Goal: Task Accomplishment & Management: Use online tool/utility

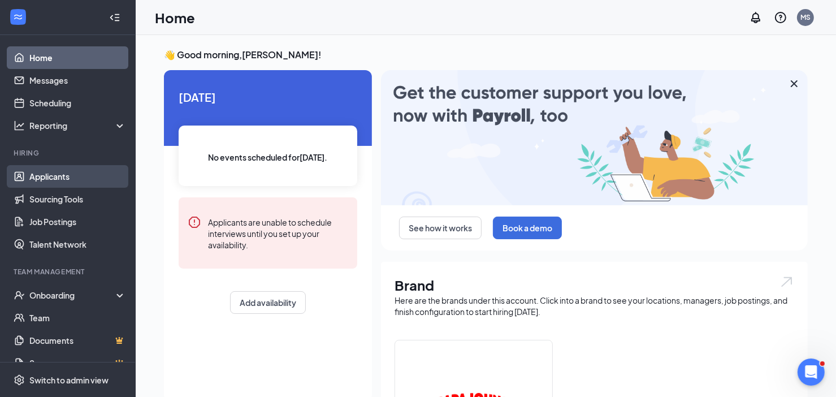
click at [53, 178] on link "Applicants" at bounding box center [77, 176] width 97 height 23
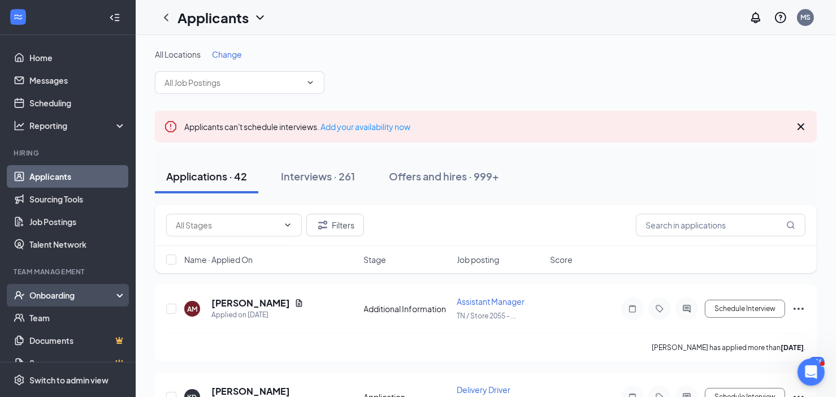
click at [54, 296] on div "Onboarding" at bounding box center [72, 294] width 87 height 11
click at [58, 314] on link "Overview" at bounding box center [77, 317] width 97 height 23
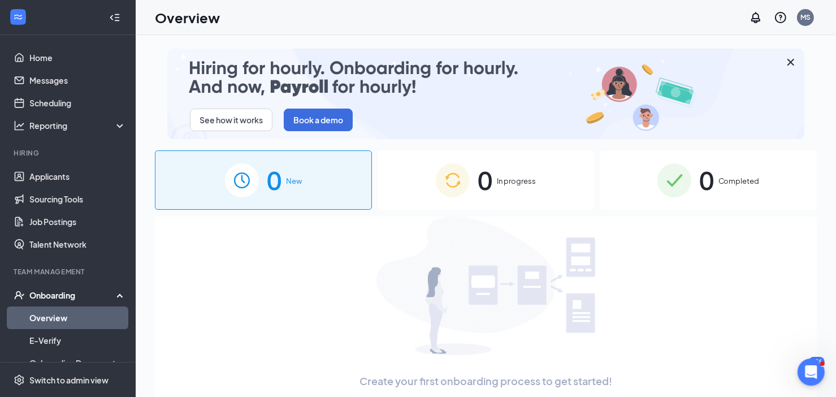
click at [608, 174] on div "0 Completed" at bounding box center [707, 179] width 217 height 59
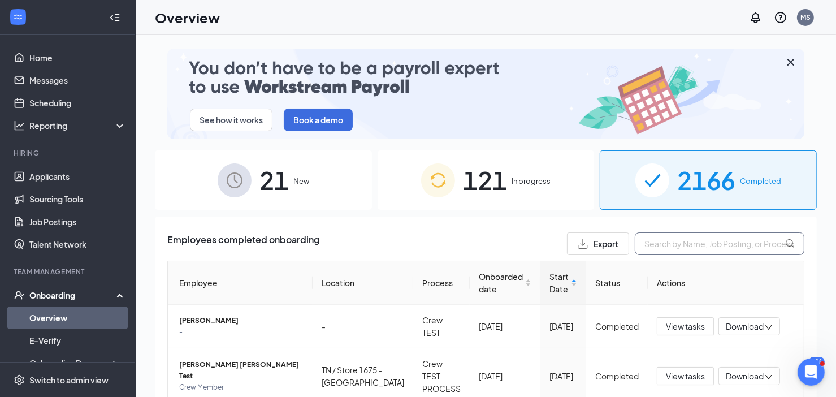
click at [651, 242] on input "text" at bounding box center [718, 243] width 169 height 23
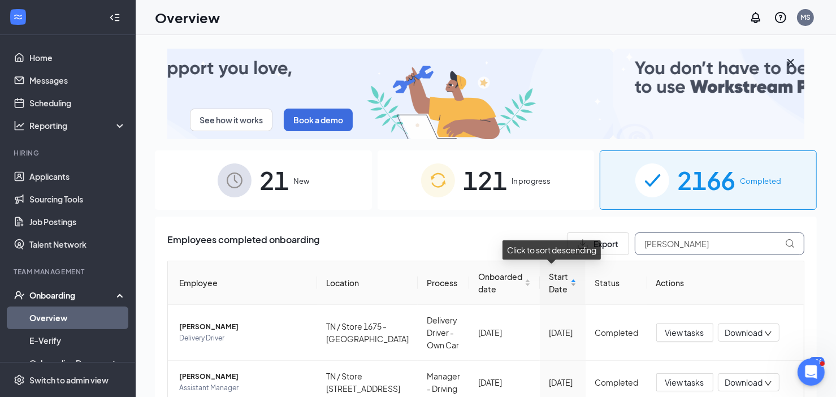
type input "[PERSON_NAME]"
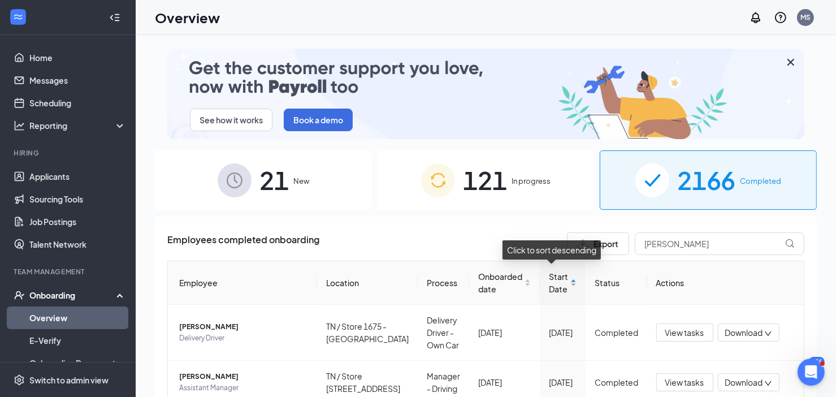
click at [564, 280] on div "Start Date" at bounding box center [563, 282] width 28 height 25
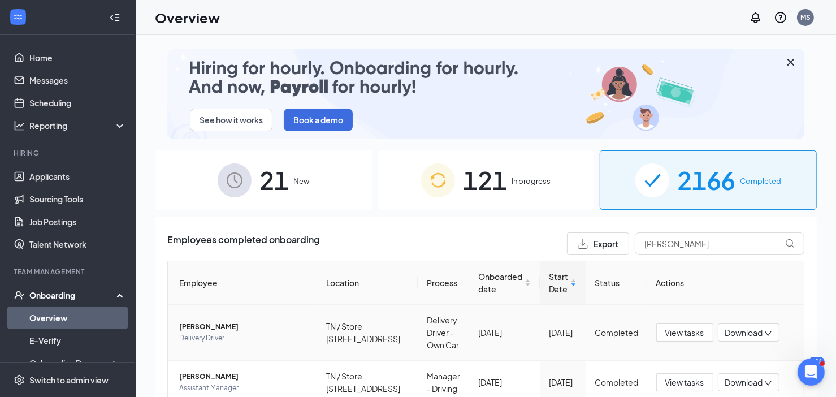
click at [730, 334] on span "Download" at bounding box center [744, 333] width 38 height 12
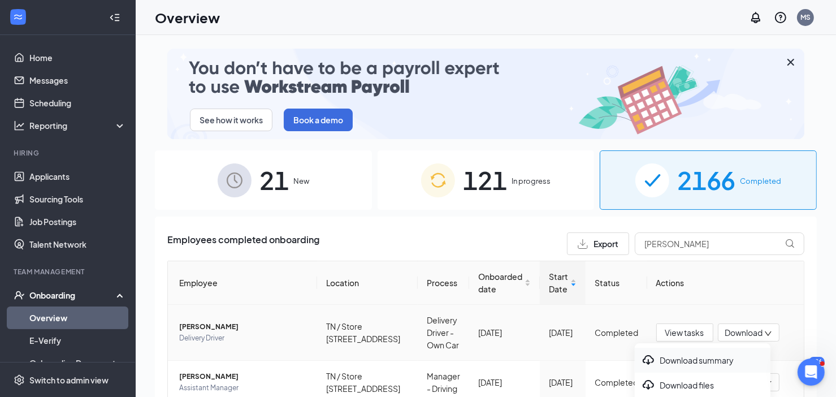
click at [725, 361] on div "Download summary" at bounding box center [702, 360] width 122 height 14
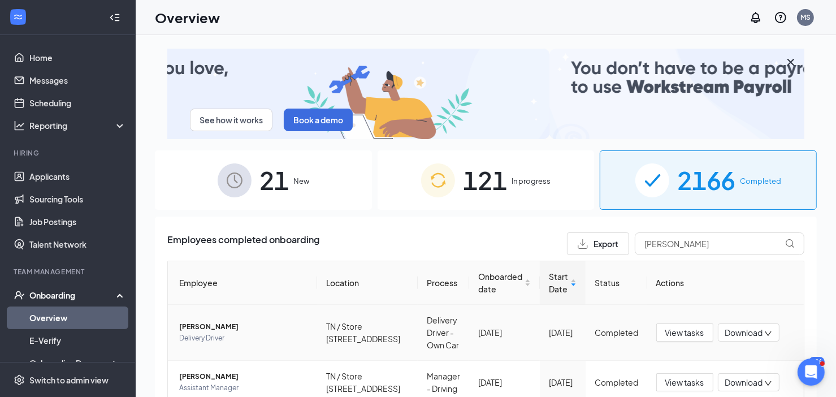
click at [197, 325] on span "[PERSON_NAME]" at bounding box center [243, 326] width 129 height 11
